Goal: Information Seeking & Learning: Learn about a topic

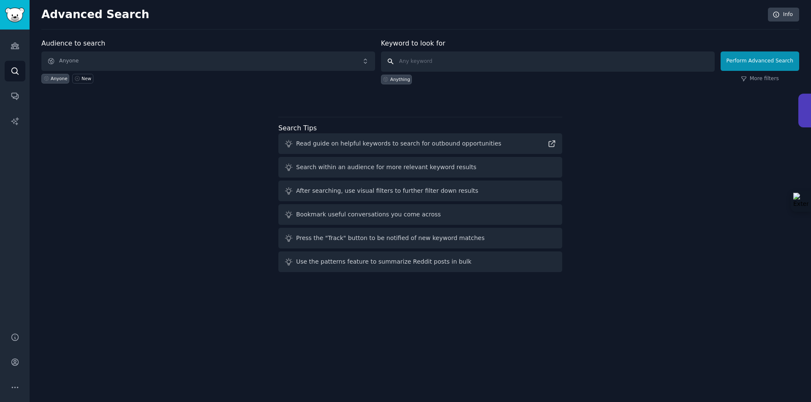
click at [431, 60] on input "text" at bounding box center [548, 62] width 334 height 20
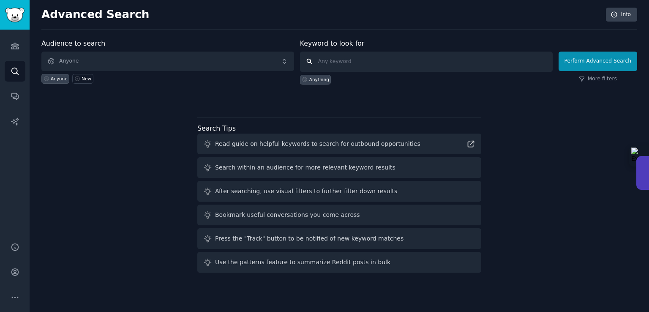
click at [362, 60] on input "text" at bounding box center [426, 62] width 253 height 20
paste input "AI chat tools"
type input "AI chat tools"
click button "Perform Advanced Search" at bounding box center [597, 61] width 79 height 19
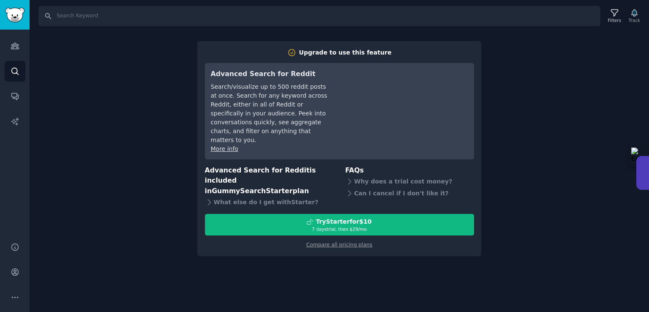
click at [340, 262] on div "Search Filters Track Upgrade to use this feature Advanced Search for Reddit Sea…" at bounding box center [339, 156] width 619 height 312
click at [523, 66] on div "Search Filters Track Upgrade to use this feature Advanced Search for Reddit Sea…" at bounding box center [339, 156] width 619 height 312
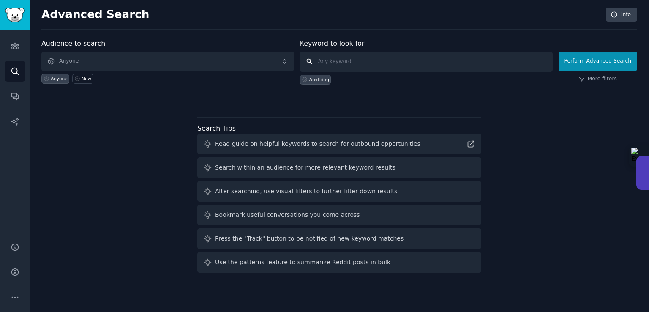
click at [331, 62] on input "text" at bounding box center [426, 62] width 253 height 20
paste input "AI chat tools"
type input "AI chat tools"
click button "Perform Advanced Search" at bounding box center [597, 61] width 79 height 19
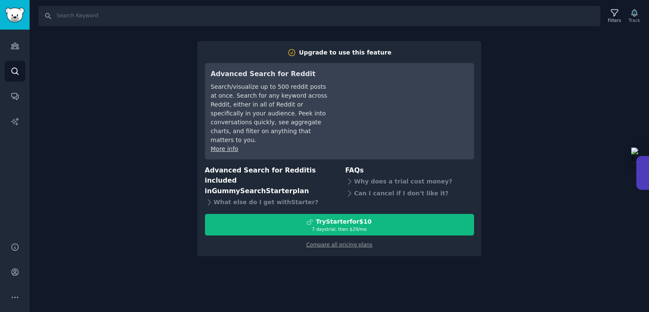
click at [313, 245] on div "Search Filters Track Upgrade to use this feature Advanced Search for Reddit Sea…" at bounding box center [339, 156] width 619 height 312
click at [547, 102] on div "Search Filters Track Upgrade to use this feature Advanced Search for Reddit Sea…" at bounding box center [339, 156] width 619 height 312
click at [509, 52] on div "Search Filters Track Upgrade to use this feature Advanced Search for Reddit Sea…" at bounding box center [339, 156] width 619 height 312
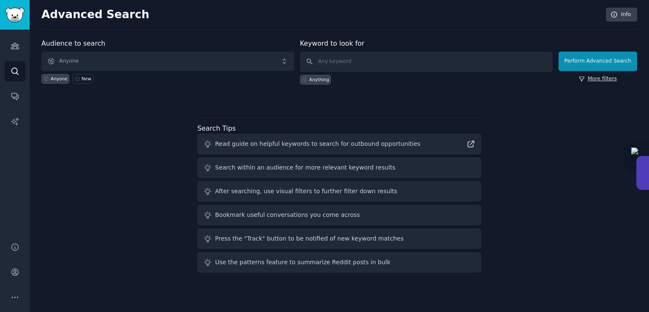
click at [609, 78] on link "More filters" at bounding box center [598, 79] width 38 height 8
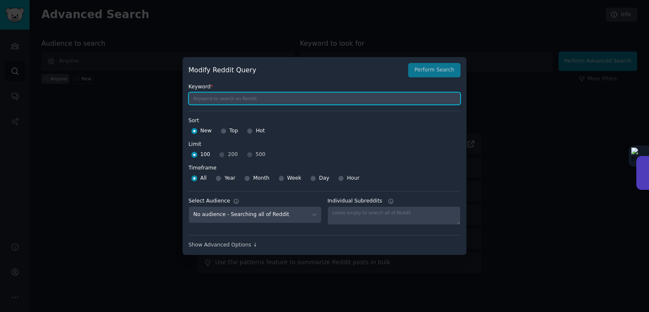
click at [211, 102] on input "text" at bounding box center [324, 98] width 272 height 13
paste input "AI chat tools"
type input "AI chat tools"
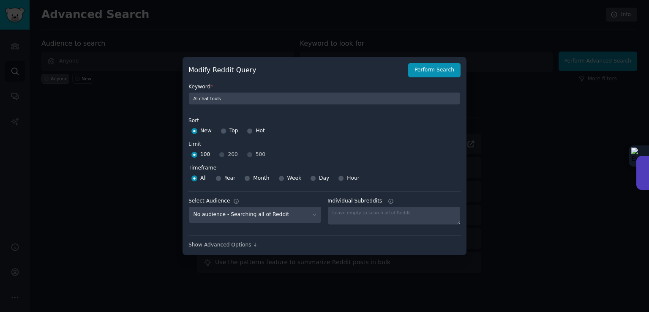
click at [245, 155] on div "100 200 500" at bounding box center [324, 155] width 272 height 14
click at [247, 152] on div "100 200 500" at bounding box center [324, 155] width 272 height 14
click at [225, 131] on input "Top" at bounding box center [223, 131] width 6 height 6
radio input "true"
click at [193, 130] on input "New" at bounding box center [194, 131] width 6 height 6
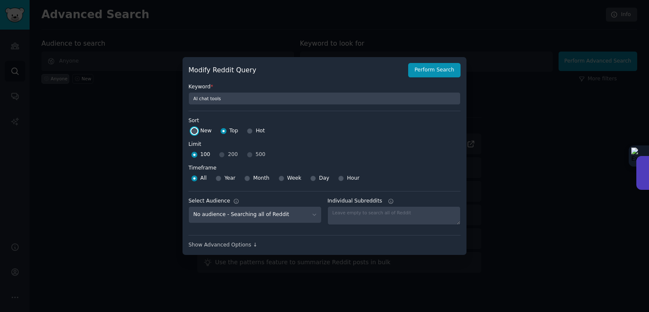
radio input "true"
click at [248, 154] on div "100 200 500" at bounding box center [324, 155] width 272 height 14
click at [244, 153] on div "100 200 500" at bounding box center [324, 155] width 272 height 14
click at [221, 151] on div "100 200 500" at bounding box center [324, 155] width 272 height 14
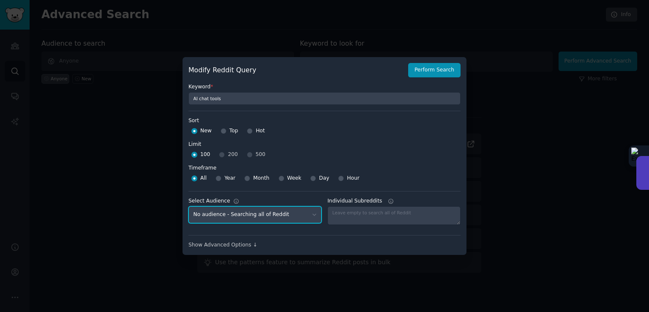
click at [276, 217] on select "No audience - Searching all of Reddit" at bounding box center [254, 214] width 133 height 17
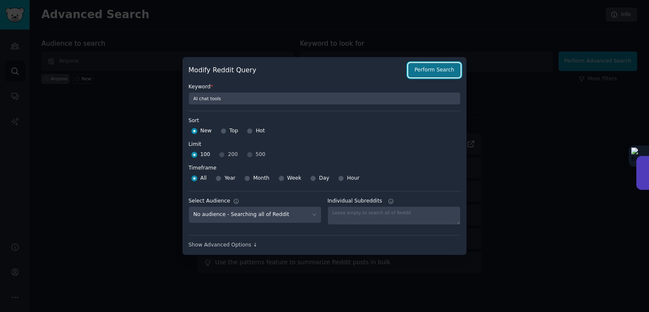
click at [446, 68] on button "Perform Search" at bounding box center [434, 70] width 52 height 14
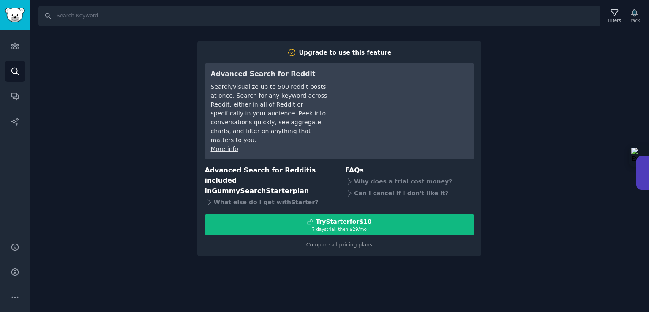
click at [133, 165] on div "Search Filters Track Upgrade to use this feature Advanced Search for Reddit Sea…" at bounding box center [339, 156] width 619 height 312
click at [537, 51] on div "Search Filters Track Upgrade to use this feature Advanced Search for Reddit Sea…" at bounding box center [339, 156] width 619 height 312
click at [71, 14] on input "Search" at bounding box center [319, 16] width 562 height 20
paste input "AI chat tools"
type input "AI chat tools"
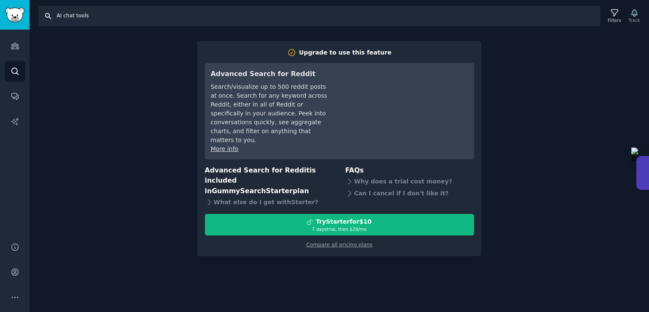
click at [116, 22] on input "AI chat tools" at bounding box center [319, 16] width 562 height 20
click at [18, 69] on icon "Sidebar" at bounding box center [15, 71] width 9 height 9
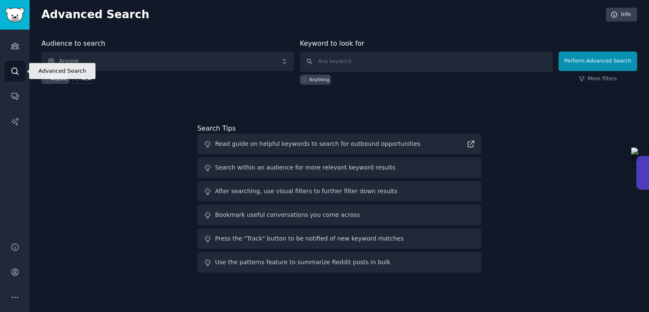
click at [18, 69] on icon "Sidebar" at bounding box center [15, 71] width 9 height 9
click at [151, 103] on div "Audience to search Anyone Anyone New Keyword to look for Anything Perform Advan…" at bounding box center [339, 156] width 596 height 237
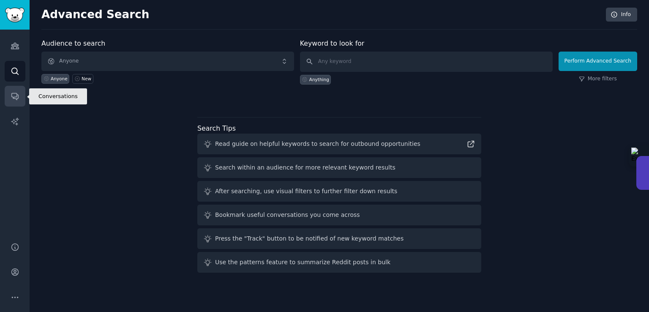
click at [18, 91] on link "Conversations" at bounding box center [15, 96] width 21 height 21
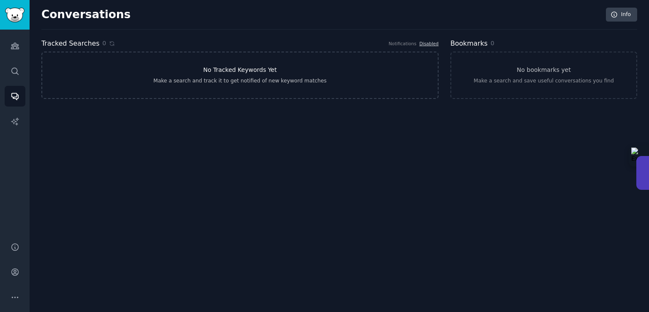
click at [246, 68] on h3 "No Tracked Keywords Yet" at bounding box center [239, 69] width 73 height 9
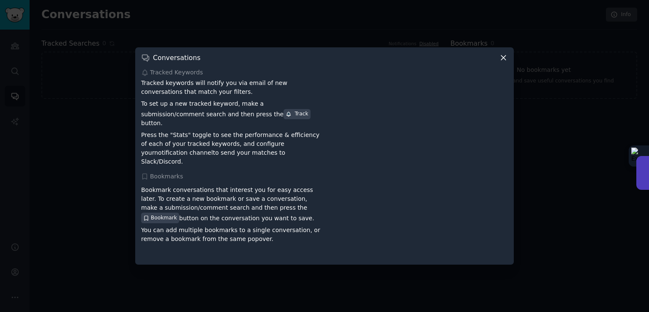
click at [507, 62] on icon at bounding box center [503, 57] width 9 height 9
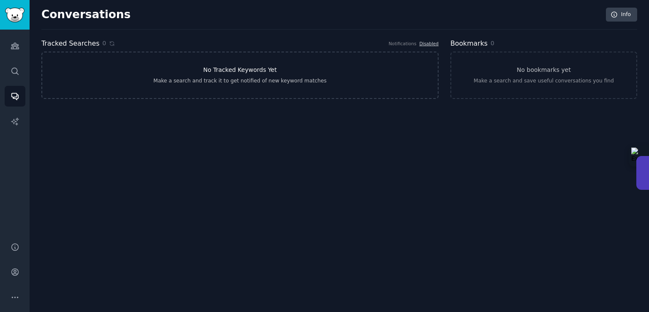
click at [327, 80] on link "No Tracked Keywords Yet Make a search and track it to get notified of new keywo…" at bounding box center [239, 75] width 397 height 47
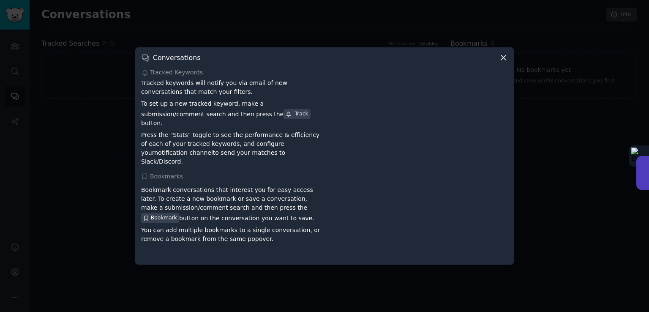
click at [499, 61] on icon at bounding box center [503, 57] width 9 height 9
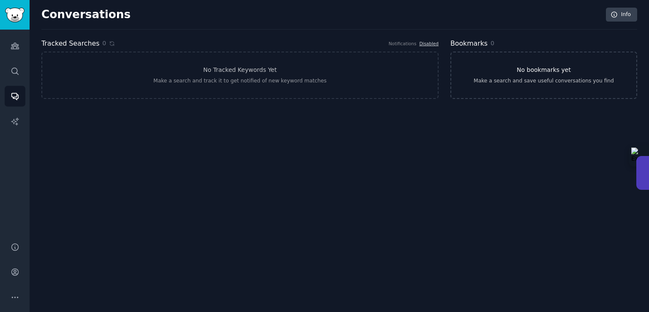
click at [495, 67] on link "No bookmarks yet Make a search and save useful conversations you find" at bounding box center [543, 75] width 187 height 47
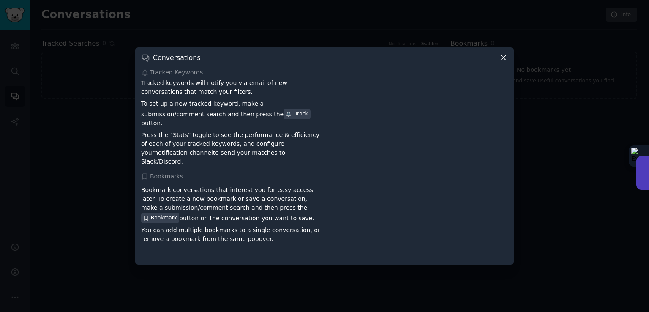
click at [503, 60] on icon at bounding box center [503, 57] width 9 height 9
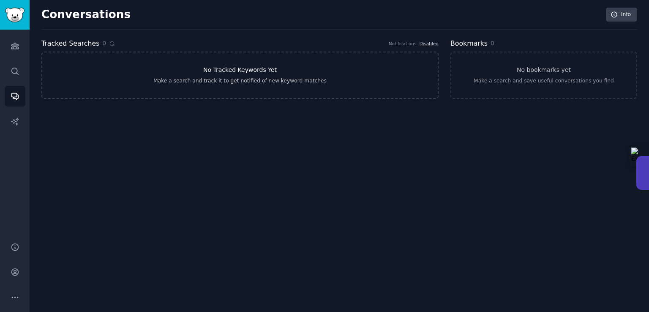
click at [166, 85] on link "No Tracked Keywords Yet Make a search and track it to get notified of new keywo…" at bounding box center [239, 75] width 397 height 47
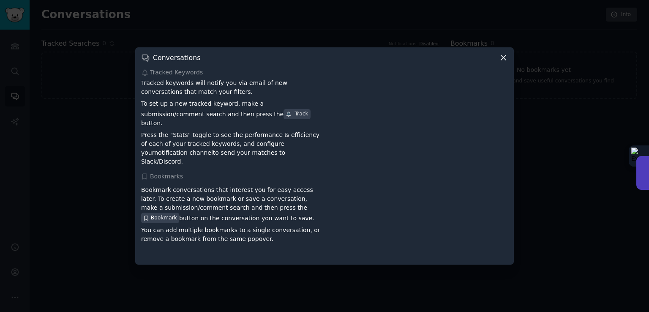
click at [146, 75] on icon at bounding box center [145, 73] width 8 height 8
click at [144, 173] on icon at bounding box center [145, 177] width 8 height 8
click at [504, 62] on icon at bounding box center [503, 57] width 9 height 9
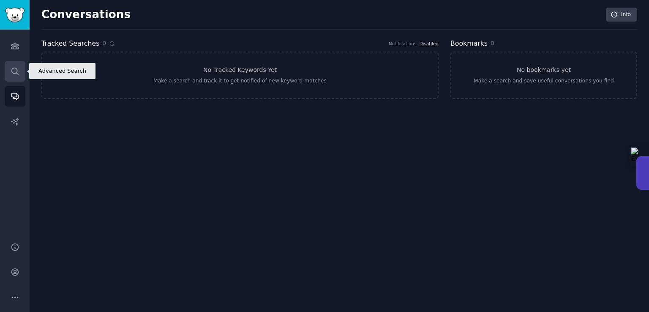
click at [18, 72] on icon "Sidebar" at bounding box center [15, 71] width 9 height 9
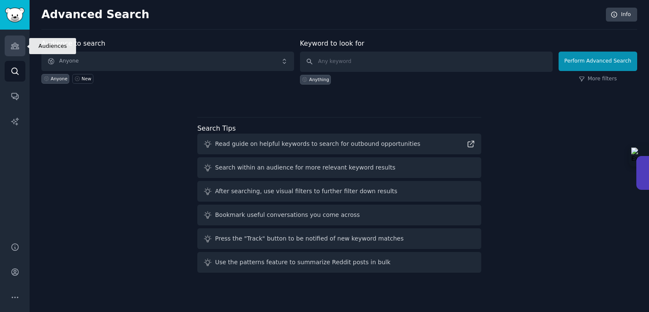
click at [15, 48] on icon "Sidebar" at bounding box center [15, 45] width 9 height 9
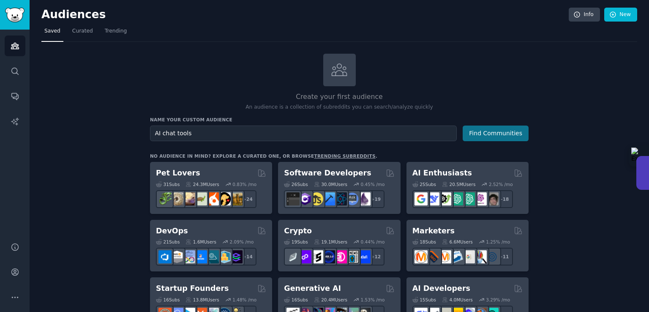
type input "AI chat tools"
click at [479, 134] on button "Find Communities" at bounding box center [495, 133] width 66 height 16
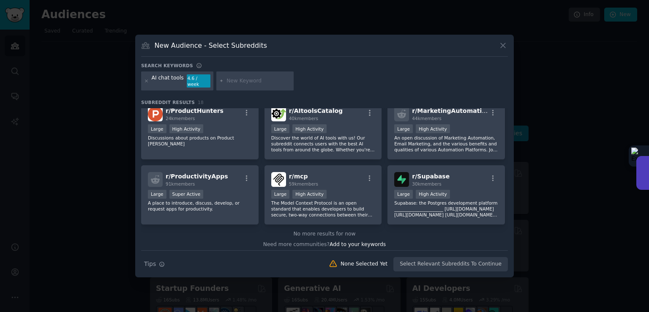
scroll to position [271, 0]
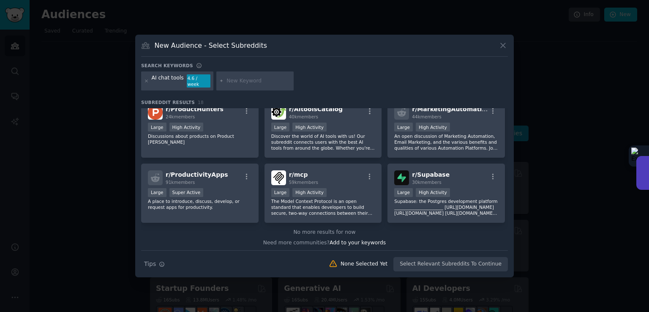
click at [501, 49] on icon at bounding box center [502, 45] width 9 height 9
